Goal: Information Seeking & Learning: Check status

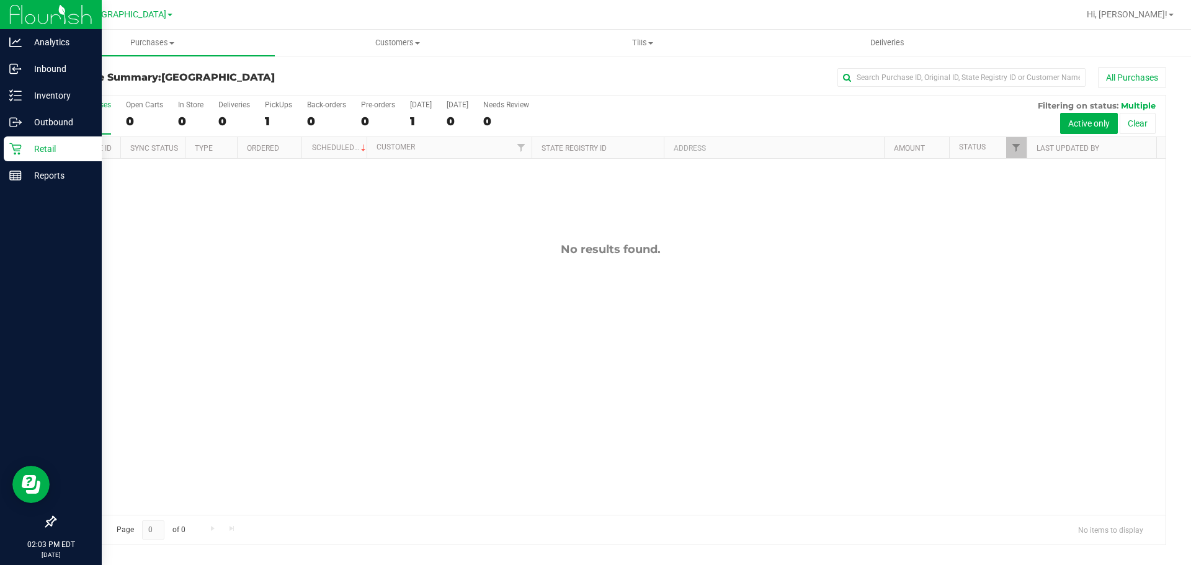
click at [30, 156] on p "Retail" at bounding box center [59, 148] width 74 height 15
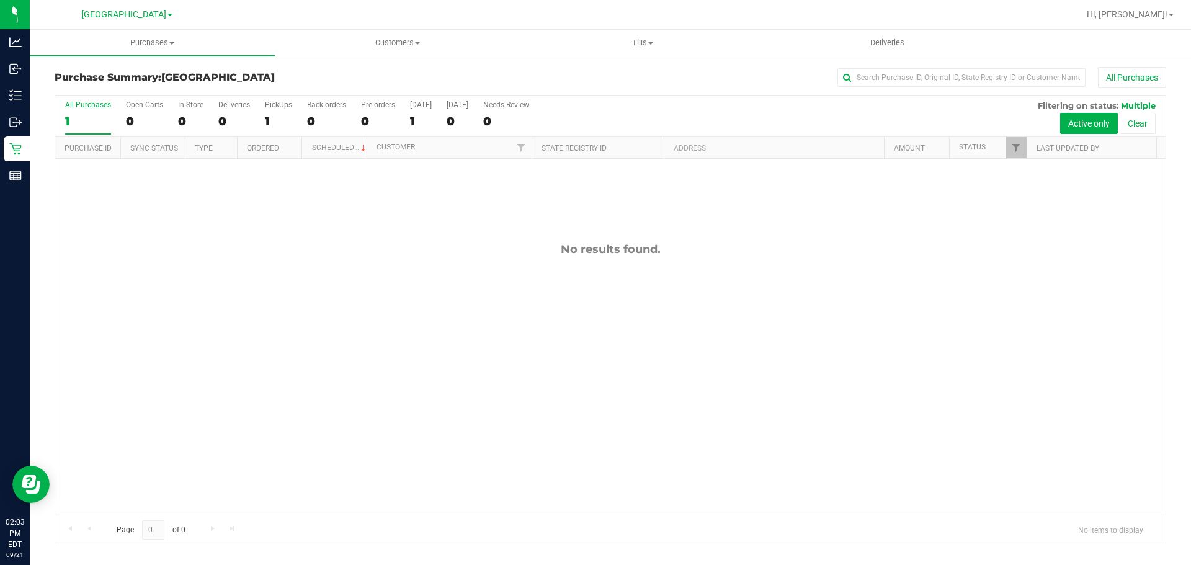
click at [652, 270] on div "No results found." at bounding box center [610, 379] width 1110 height 440
click at [420, 422] on div "No results found." at bounding box center [610, 379] width 1110 height 440
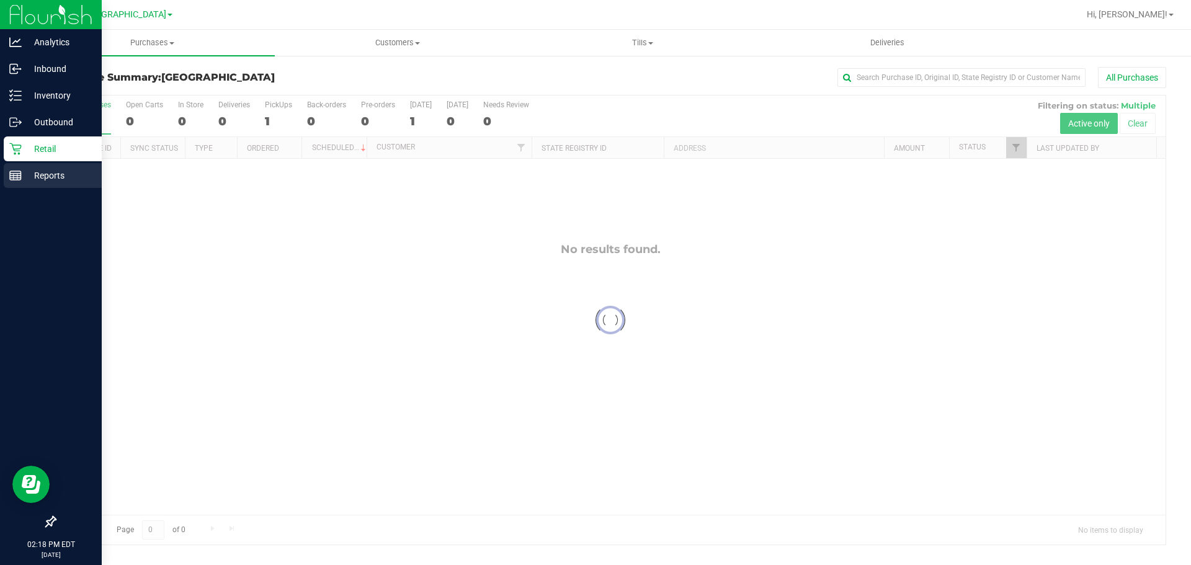
click at [3, 175] on link "Reports" at bounding box center [51, 176] width 102 height 27
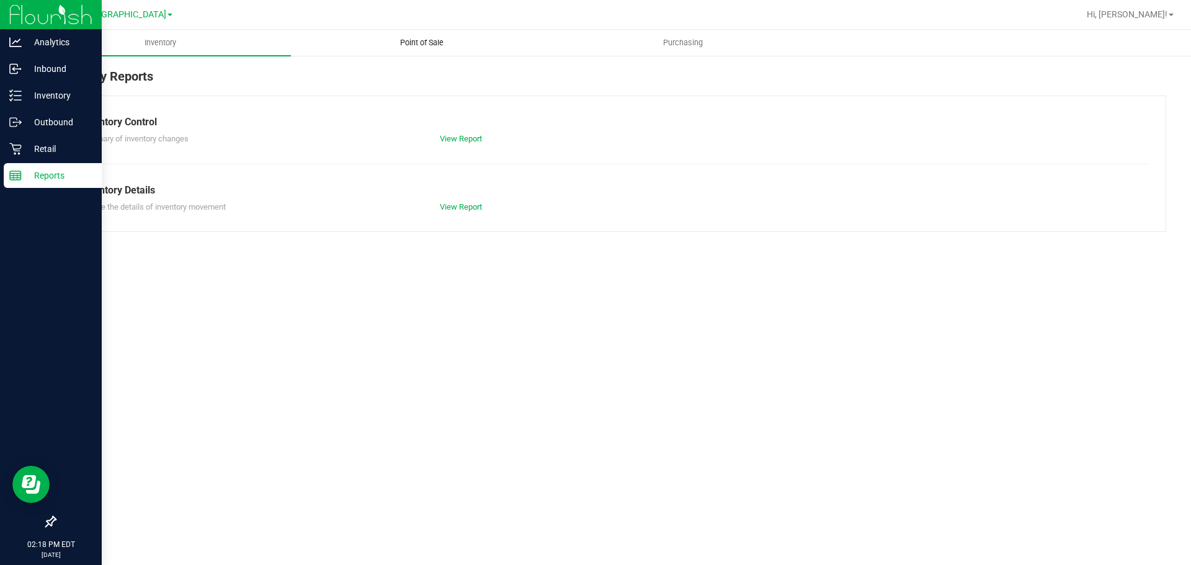
click at [404, 51] on uib-tab-heading "Point of Sale" at bounding box center [421, 42] width 260 height 25
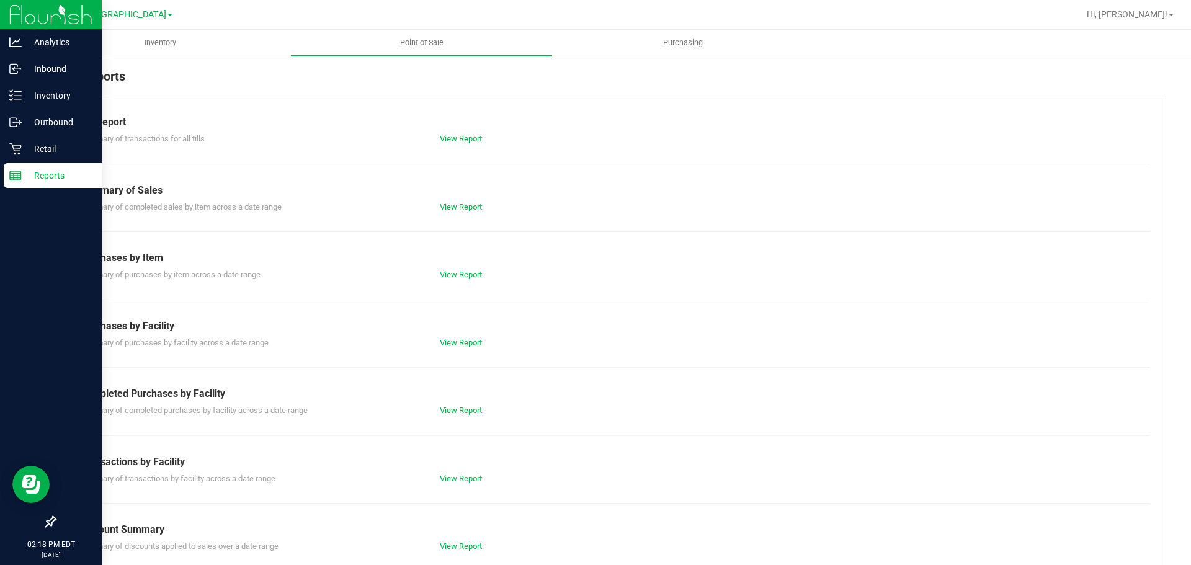
click at [445, 402] on div "Summary of completed purchases by facility across a date range View Report" at bounding box center [610, 409] width 1079 height 16
click at [446, 401] on div "Summary of completed purchases by facility across a date range View Report" at bounding box center [610, 409] width 1079 height 16
click at [449, 406] on link "View Report" at bounding box center [461, 410] width 42 height 9
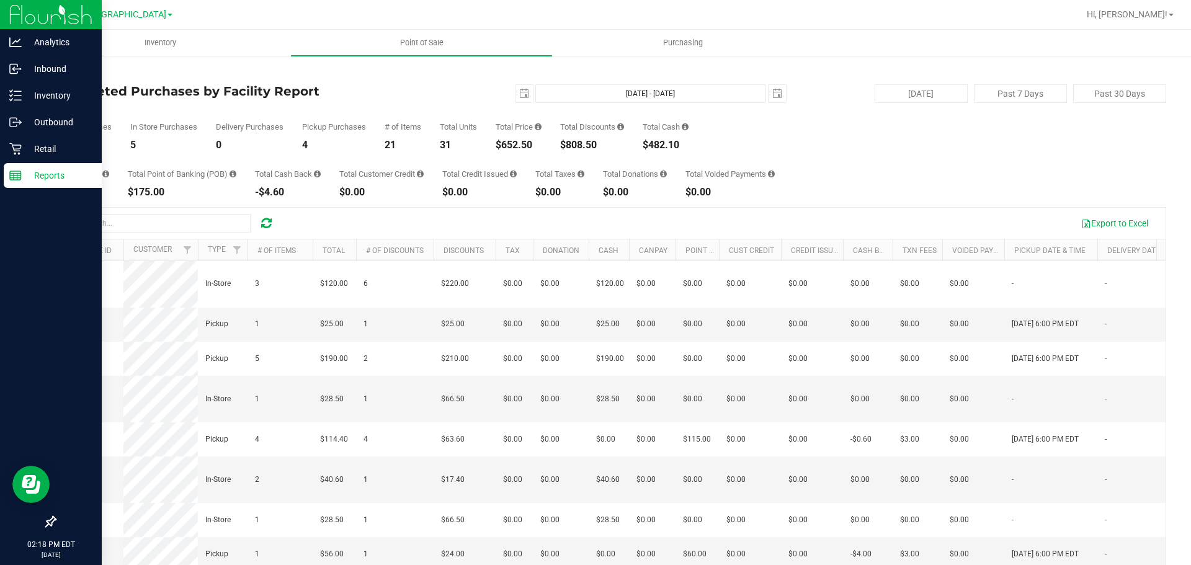
click at [827, 135] on div "Total Purchases 9 In Store Purchases 5 Delivery Purchases 0 Pickup Purchases 4 …" at bounding box center [610, 126] width 1111 height 47
click at [810, 143] on div "Total Purchases 9 In Store Purchases 5 Delivery Purchases 0 Pickup Purchases 4 …" at bounding box center [610, 126] width 1111 height 47
click at [16, 164] on div "Reports" at bounding box center [53, 175] width 98 height 25
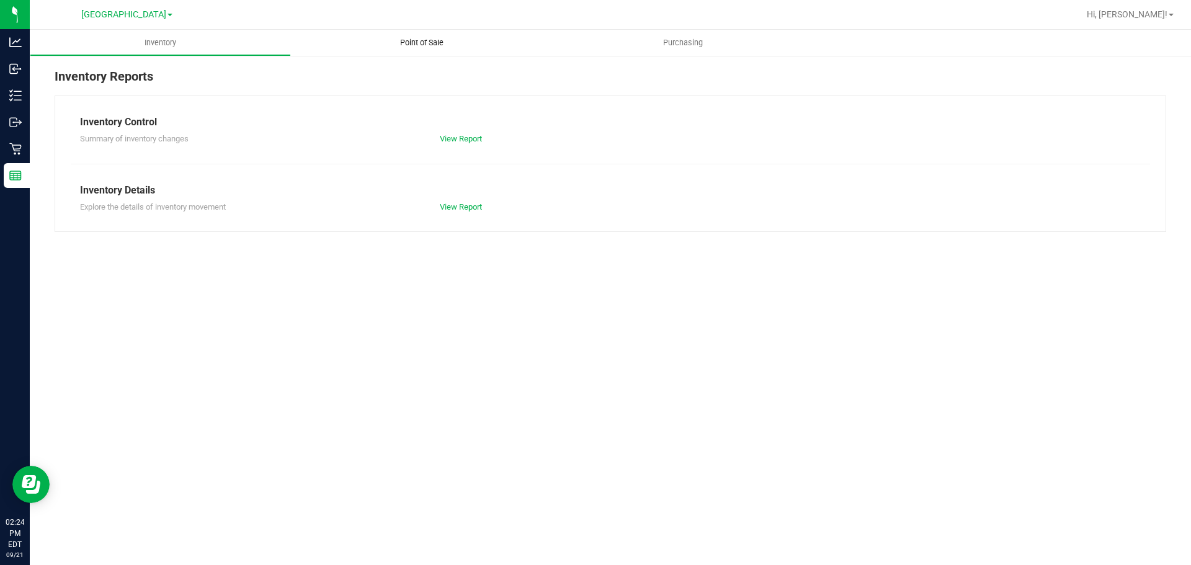
click at [355, 47] on uib-tab-heading "Point of Sale" at bounding box center [421, 43] width 261 height 26
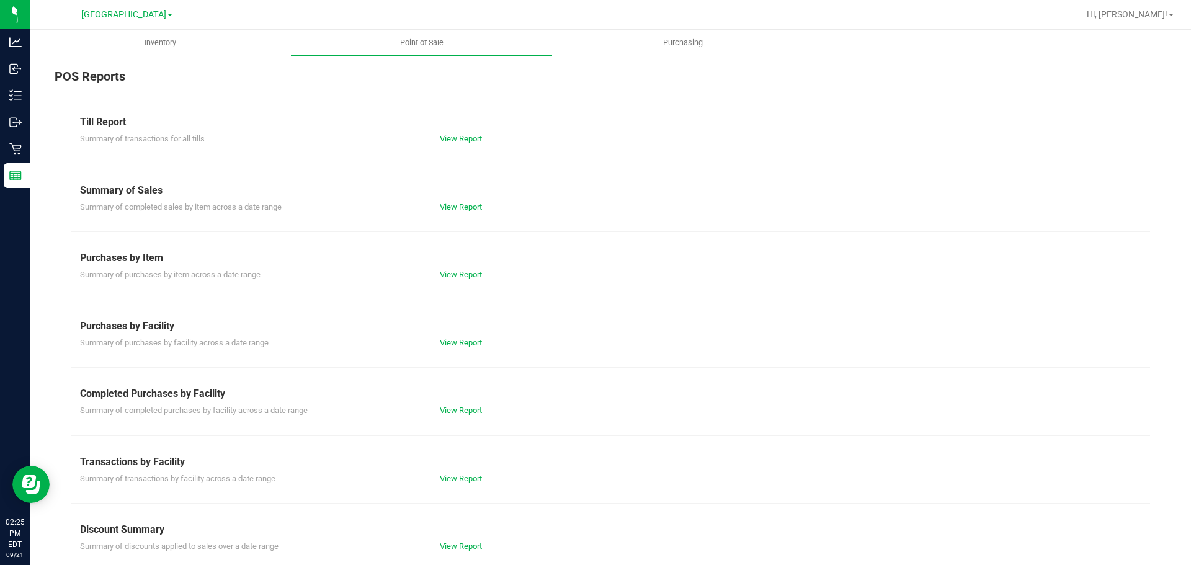
click at [463, 406] on link "View Report" at bounding box center [461, 410] width 42 height 9
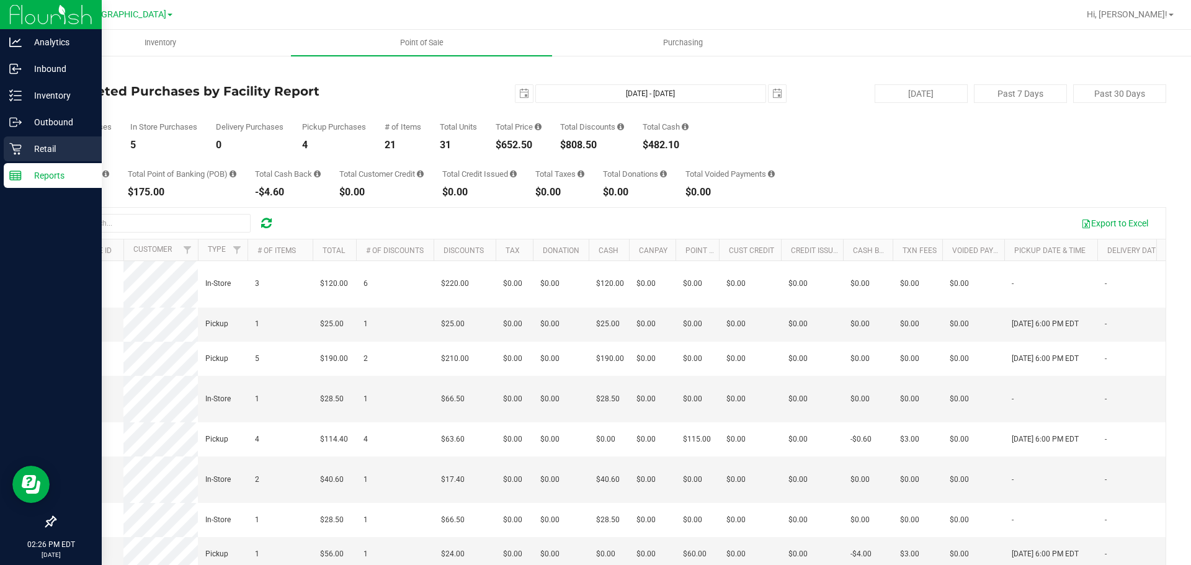
click at [15, 148] on icon at bounding box center [15, 149] width 12 height 12
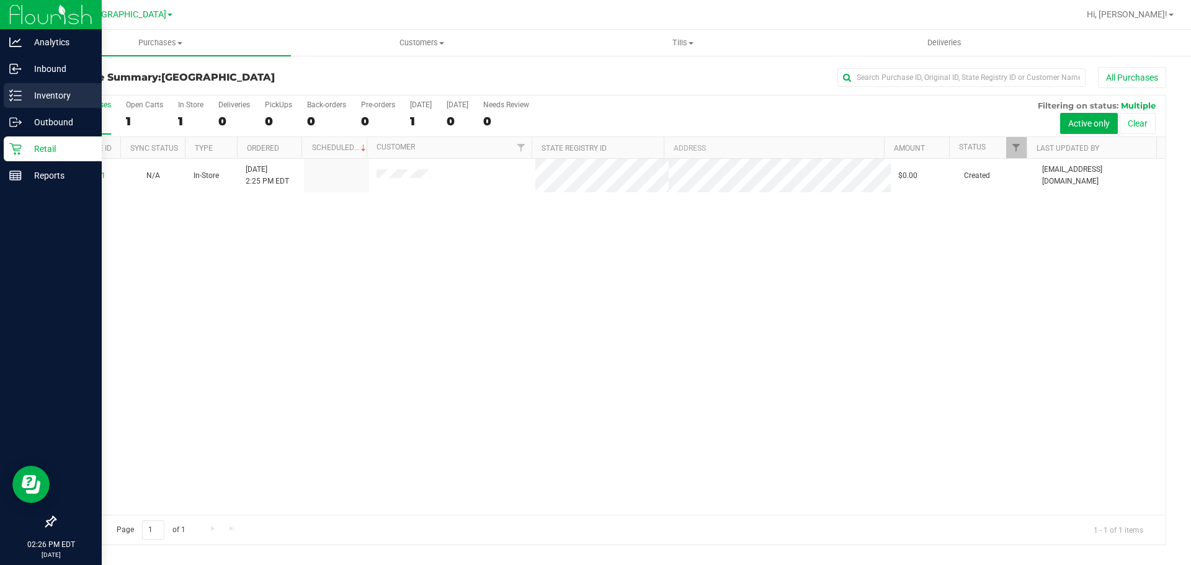
click at [0, 93] on link "Inventory" at bounding box center [51, 96] width 102 height 27
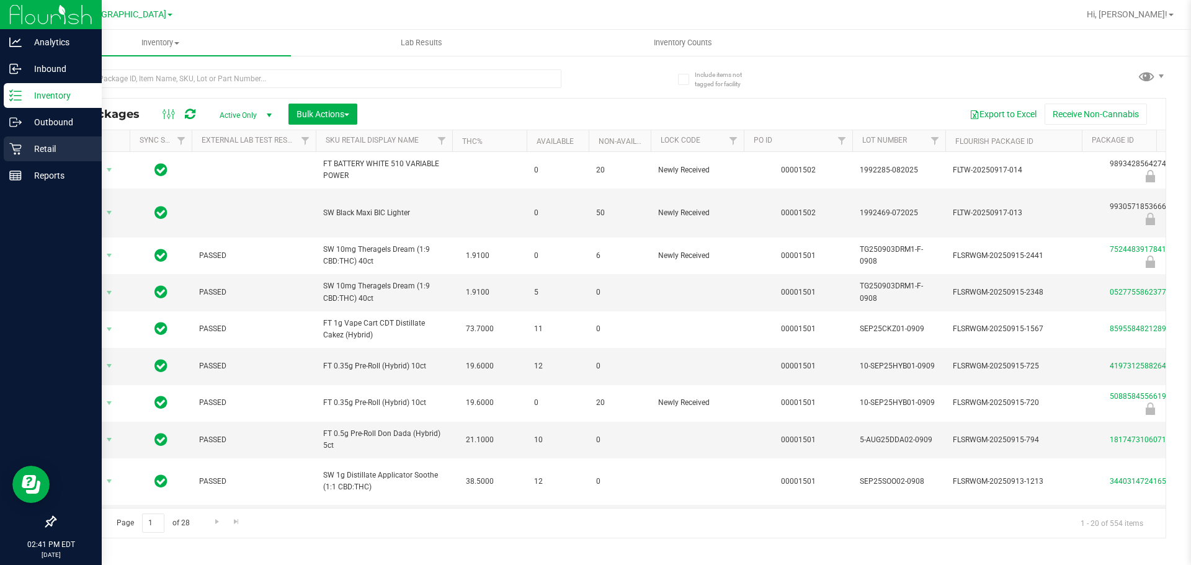
click at [6, 140] on div "Retail" at bounding box center [53, 148] width 98 height 25
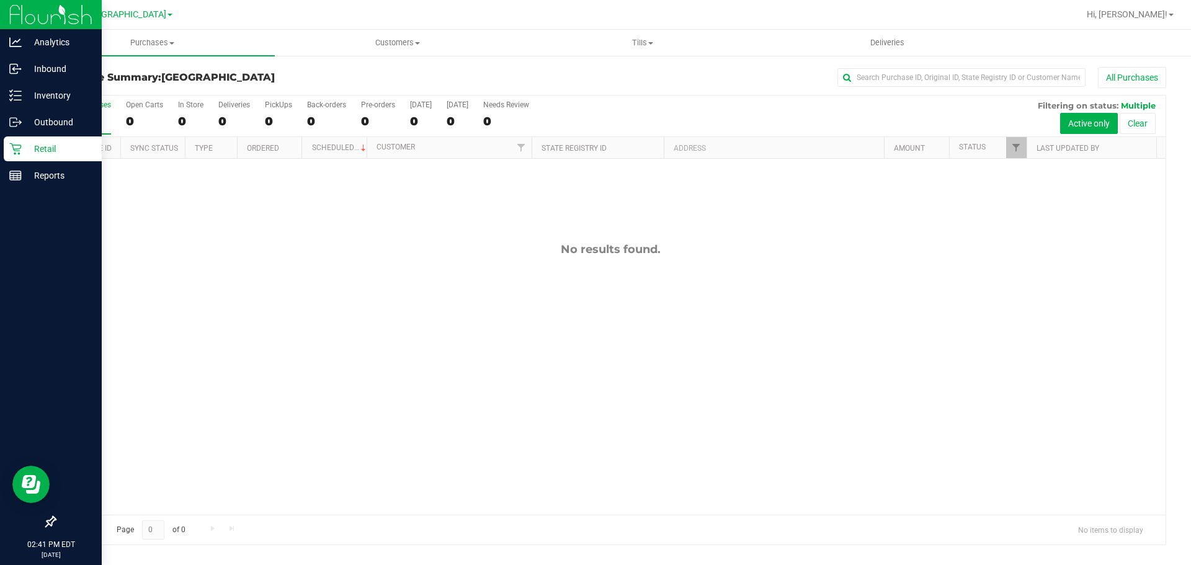
click at [364, 252] on div "No results found." at bounding box center [610, 249] width 1110 height 14
click at [625, 366] on div "No results found." at bounding box center [610, 379] width 1110 height 440
click at [48, 182] on p "Reports" at bounding box center [59, 175] width 74 height 15
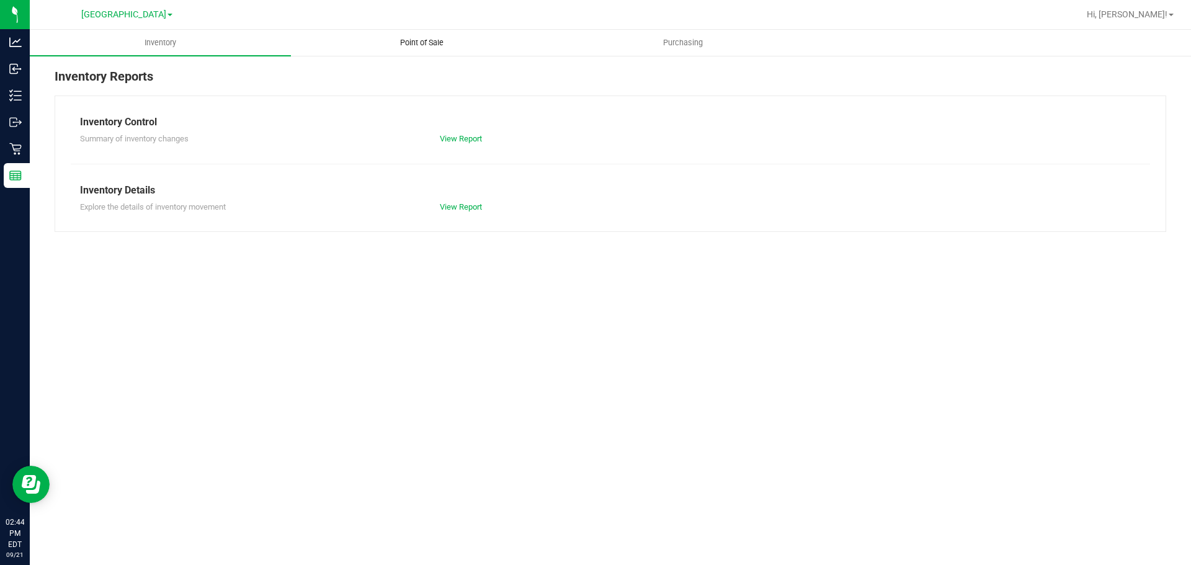
click at [481, 49] on uib-tab-heading "Point of Sale" at bounding box center [421, 42] width 260 height 25
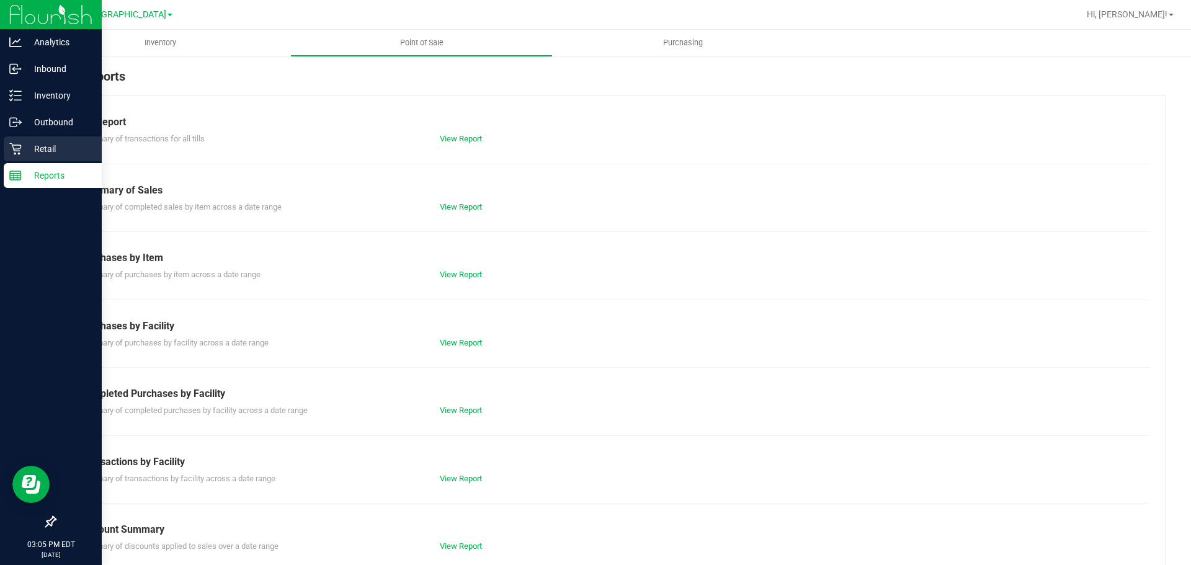
click at [29, 146] on p "Retail" at bounding box center [59, 148] width 74 height 15
